Goal: Transaction & Acquisition: Purchase product/service

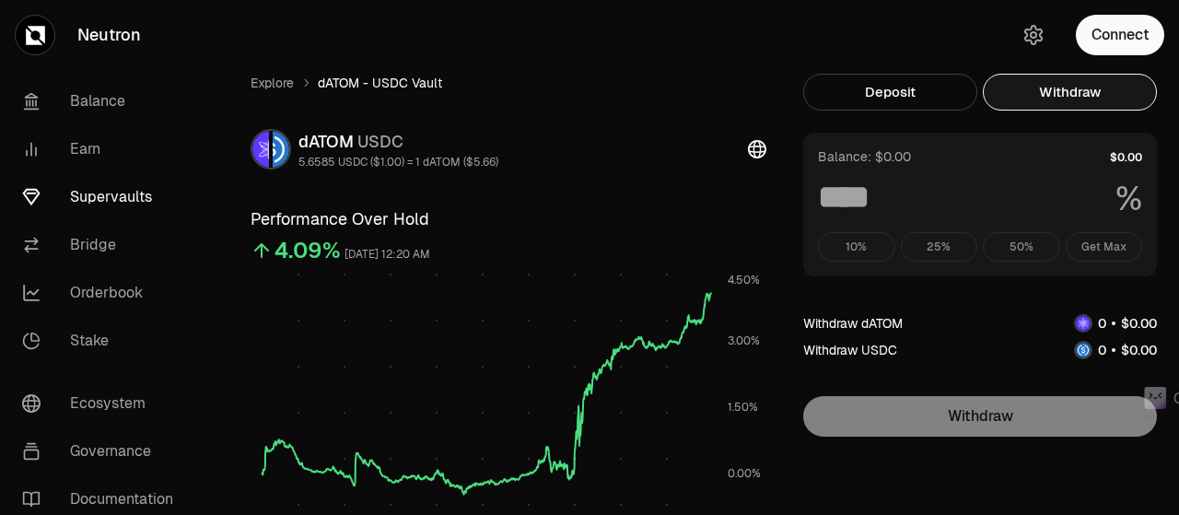
scroll to position [552, 0]
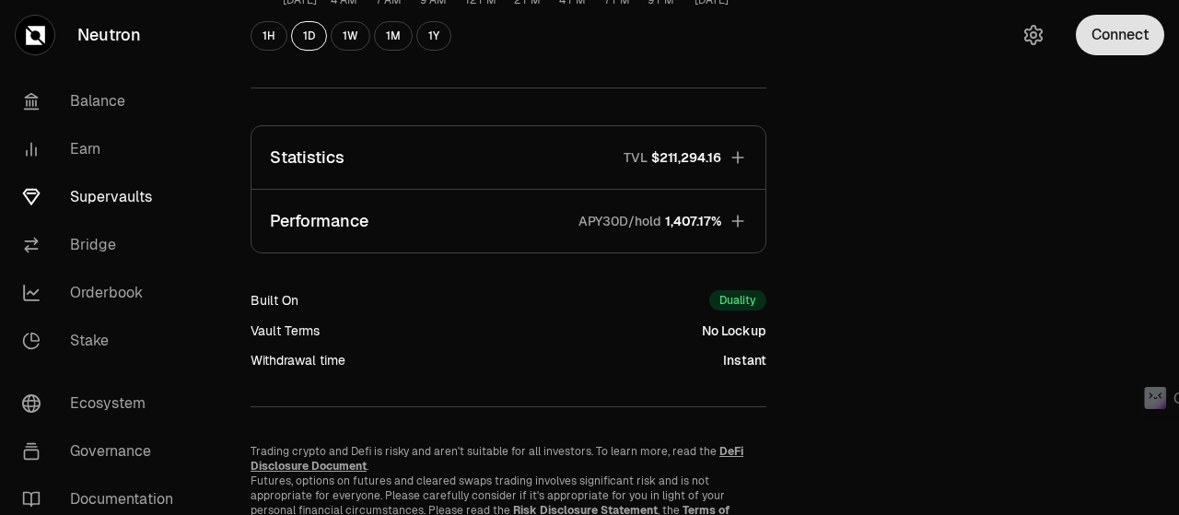
click at [1127, 25] on button "Connect" at bounding box center [1120, 35] width 88 height 41
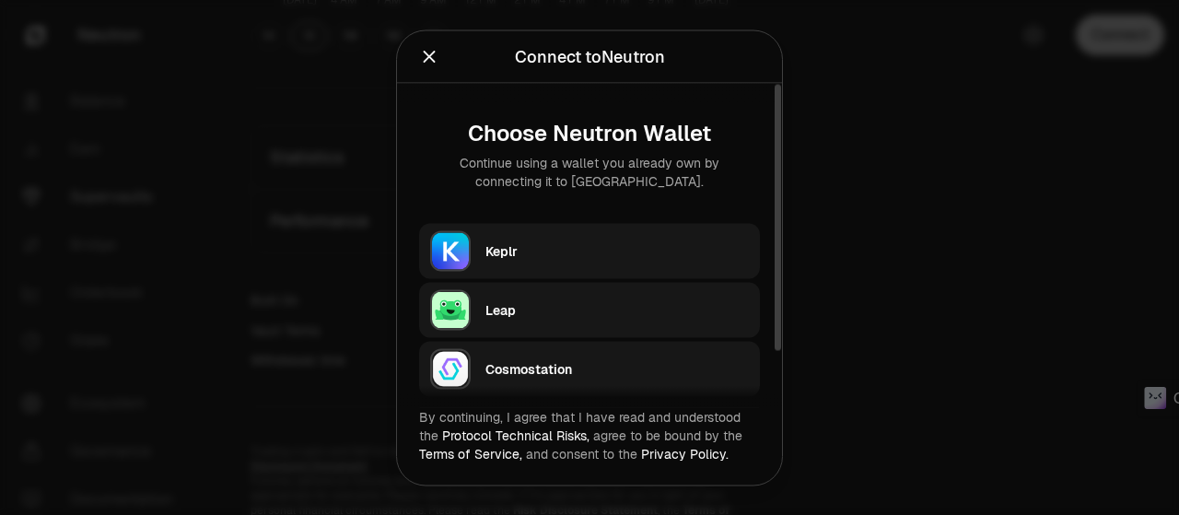
click at [582, 239] on div "Keplr" at bounding box center [616, 251] width 263 height 28
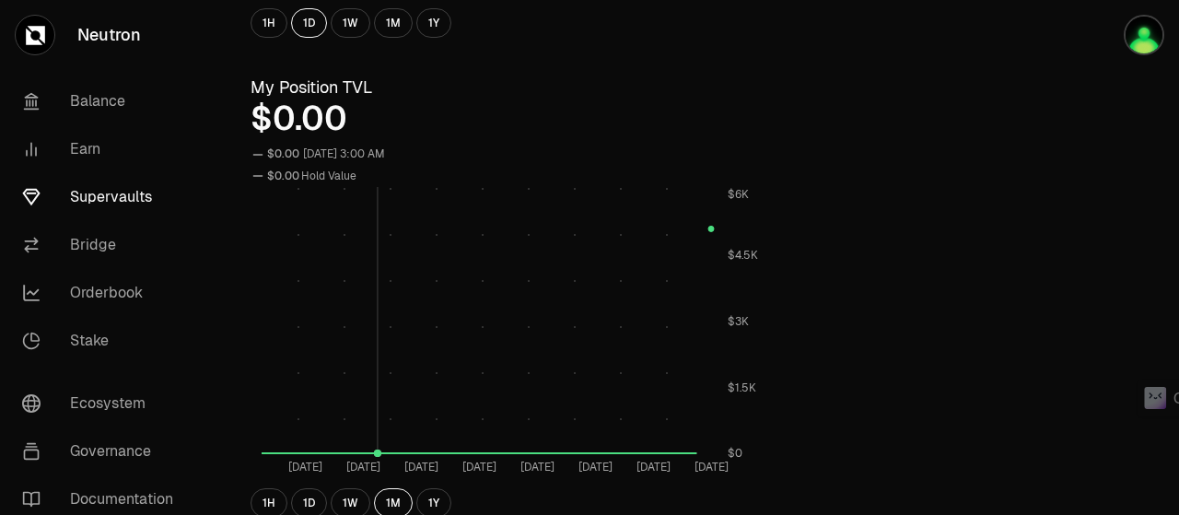
scroll to position [829, 0]
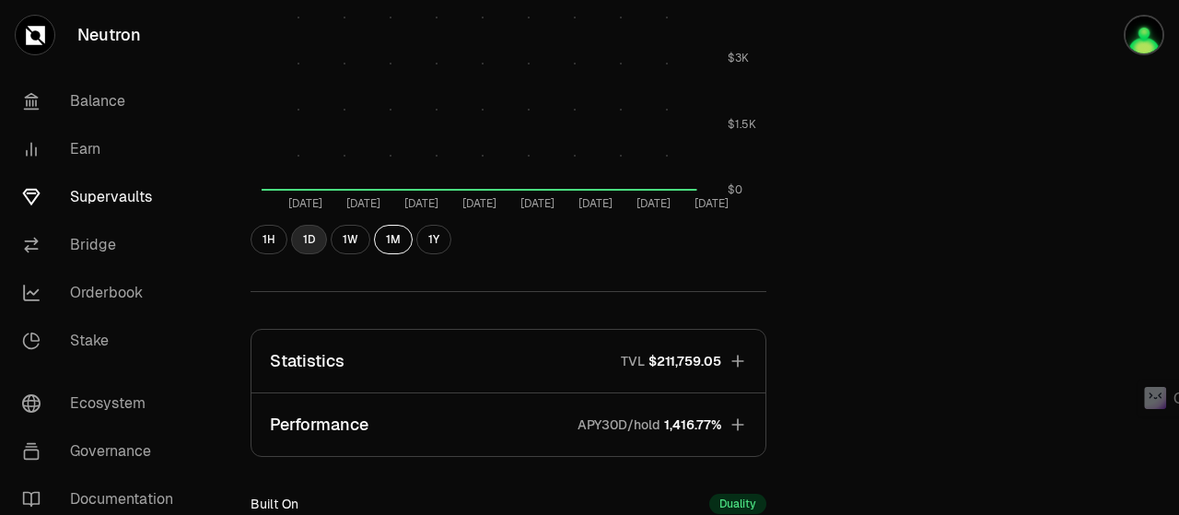
click at [311, 238] on button "1D" at bounding box center [309, 239] width 36 height 29
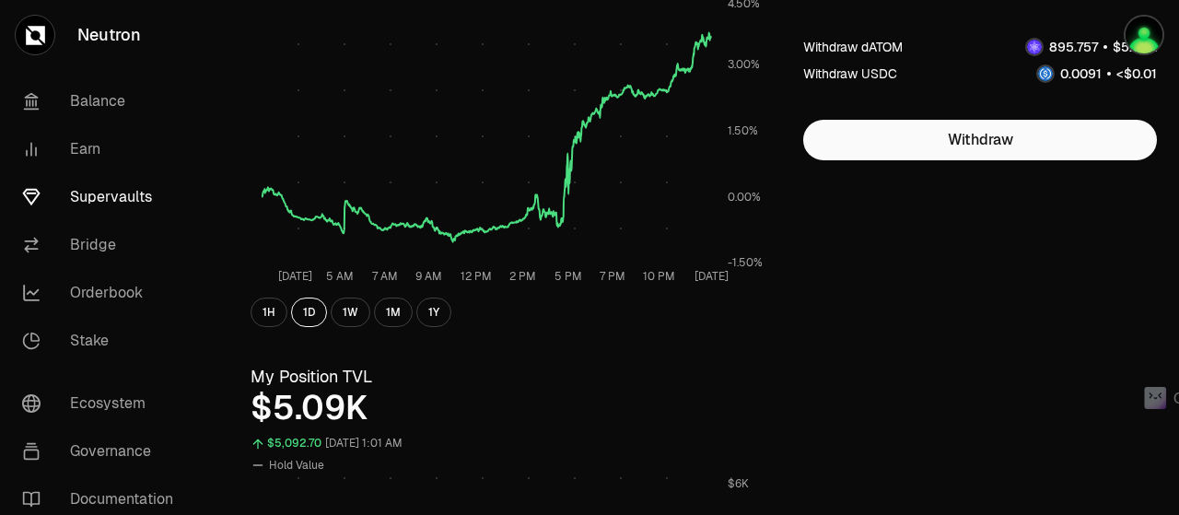
scroll to position [0, 0]
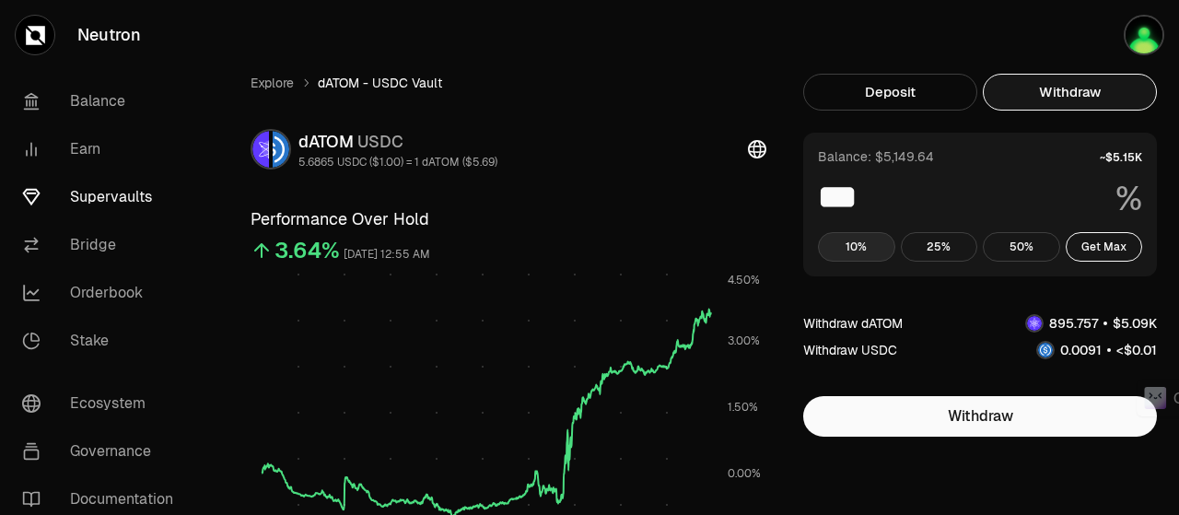
click at [845, 246] on button "10%" at bounding box center [856, 246] width 77 height 29
click at [1122, 243] on button "Get Max" at bounding box center [1103, 246] width 77 height 29
type input "***"
click at [1151, 35] on img "button" at bounding box center [1143, 35] width 41 height 41
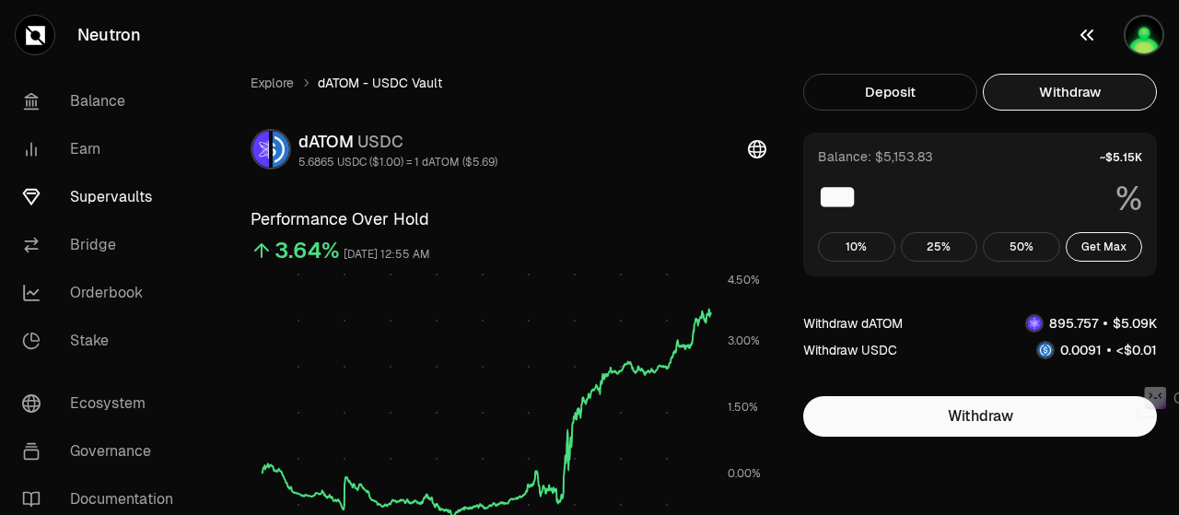
click at [1135, 36] on img "button" at bounding box center [1143, 35] width 41 height 41
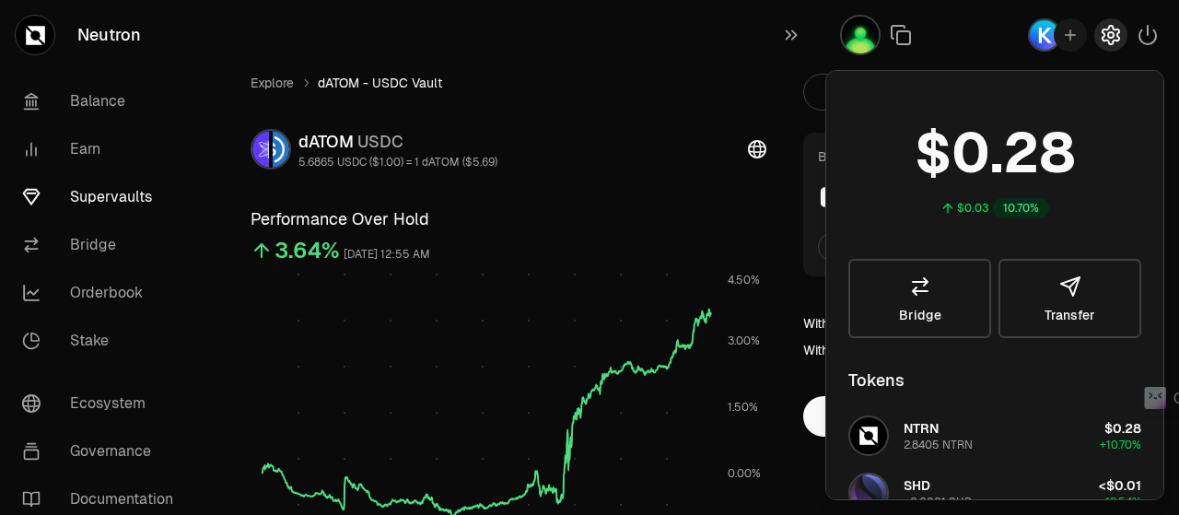
click at [1113, 38] on icon "button" at bounding box center [1110, 35] width 22 height 22
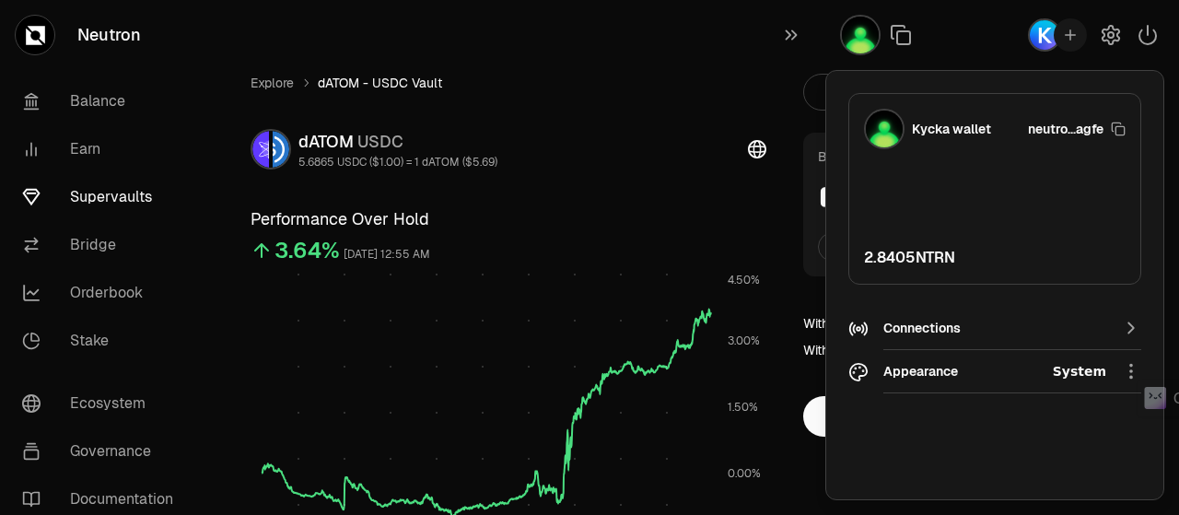
click at [884, 124] on img at bounding box center [884, 129] width 41 height 41
click at [1108, 36] on icon "button" at bounding box center [1110, 34] width 7 height 7
click at [1038, 33] on img "button" at bounding box center [1044, 34] width 33 height 33
